Goal: Transaction & Acquisition: Book appointment/travel/reservation

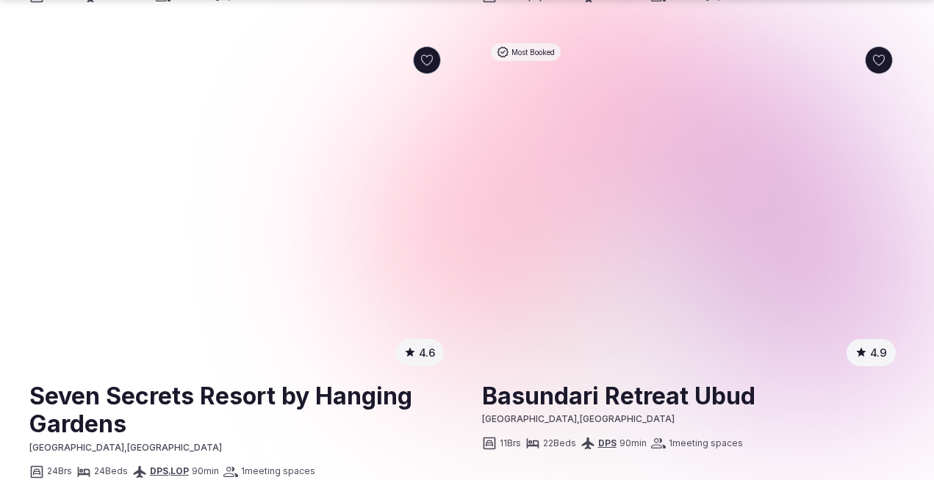
scroll to position [3109, 0]
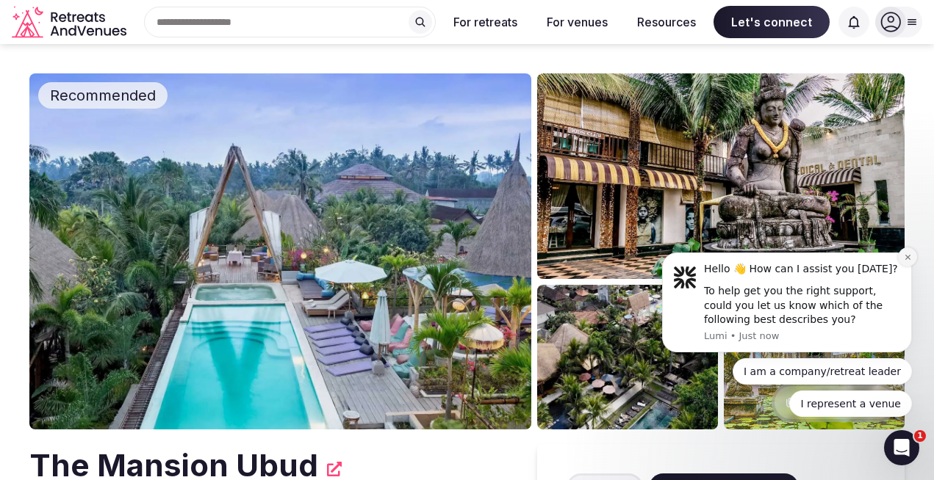
click at [904, 259] on icon "Dismiss notification" at bounding box center [908, 257] width 8 height 8
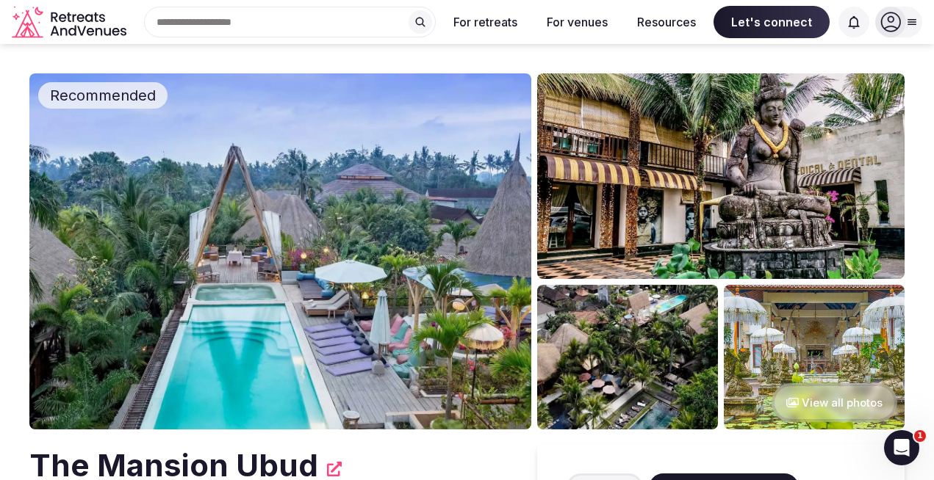
scroll to position [211, 0]
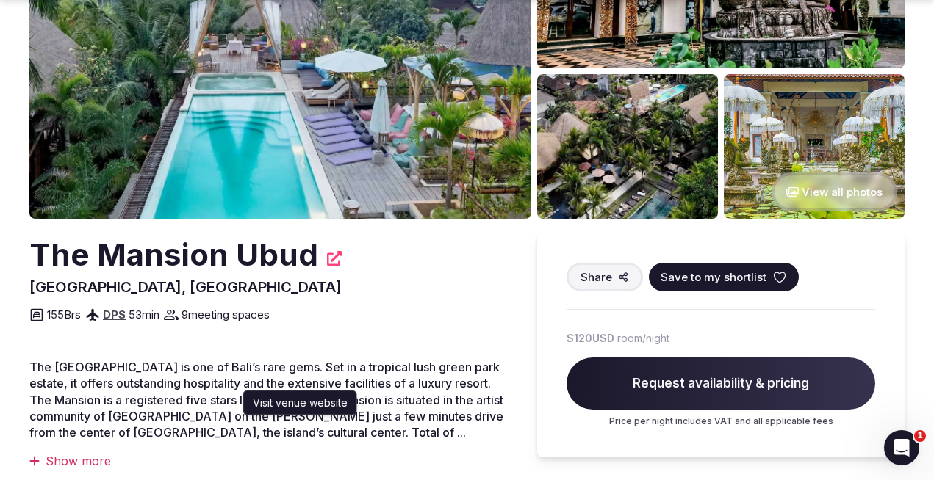
click at [330, 257] on icon at bounding box center [334, 258] width 15 height 15
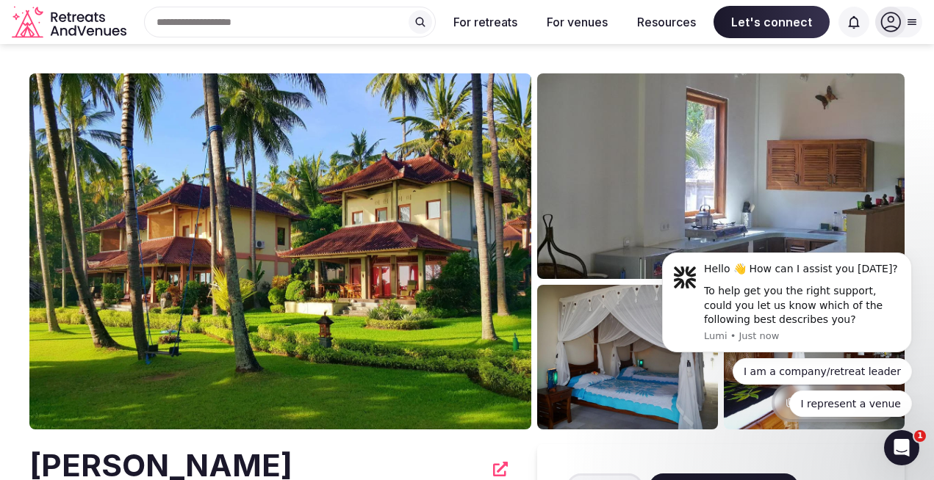
scroll to position [210, 0]
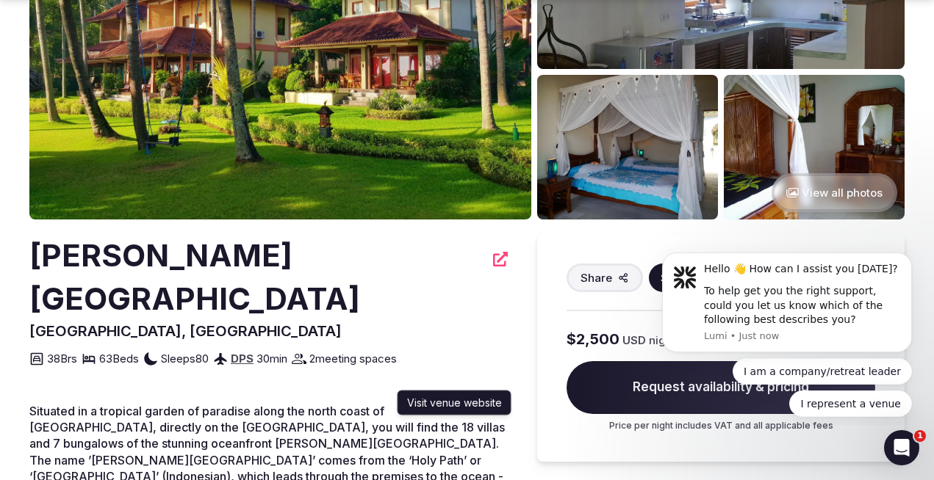
click at [493, 260] on icon at bounding box center [500, 259] width 15 height 15
